Goal: Task Accomplishment & Management: Use online tool/utility

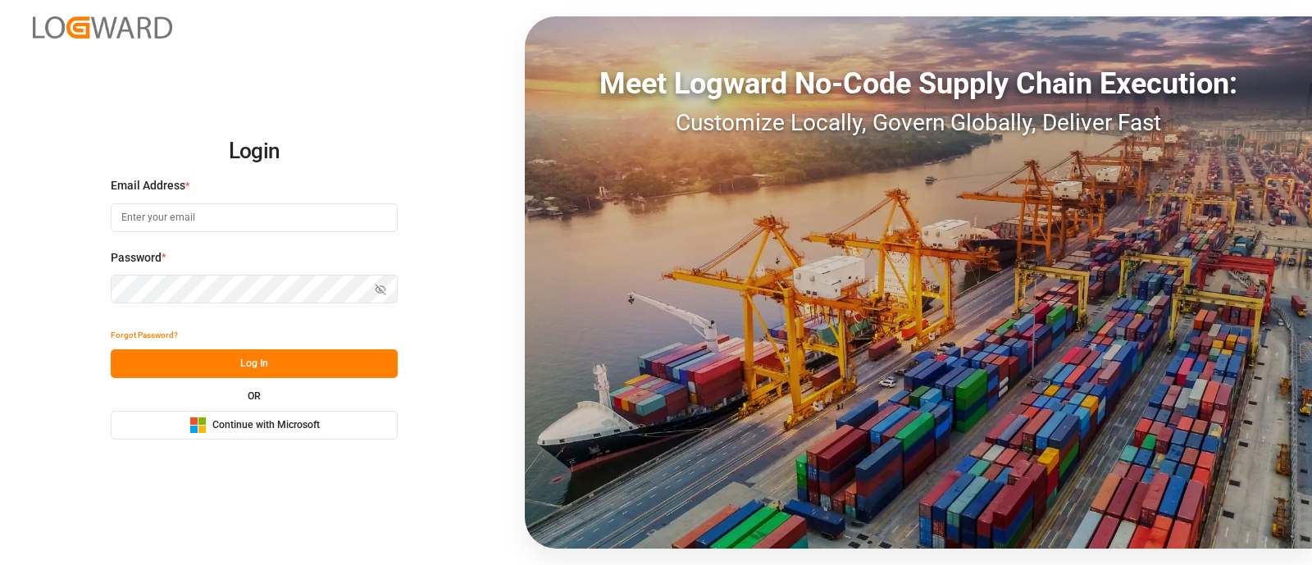
click at [324, 431] on button "Microsoft Logo Continue with Microsoft" at bounding box center [254, 425] width 287 height 29
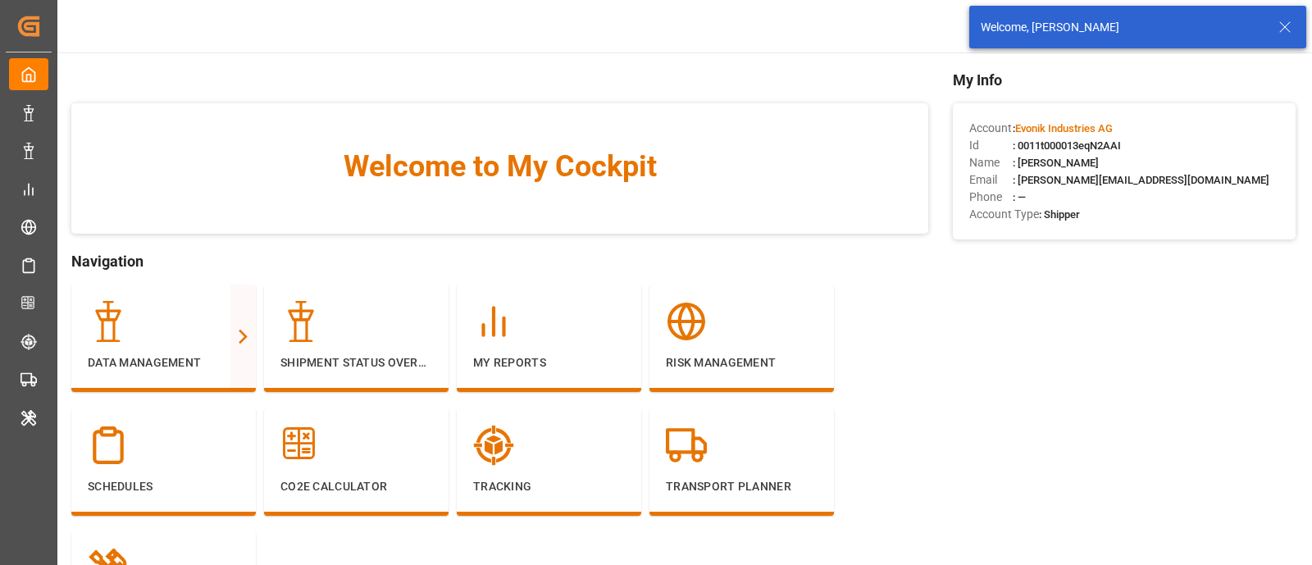
click at [1067, 139] on span ": 0011t000013eqN2AAI" at bounding box center [1067, 145] width 108 height 12
copy span "0011t000013eqN2AAI"
